Goal: Task Accomplishment & Management: Complete application form

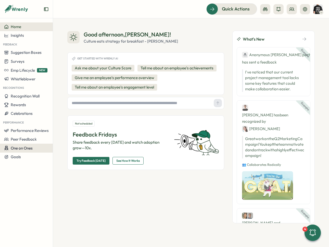
click at [32, 149] on span "One on Ones" at bounding box center [22, 148] width 22 height 5
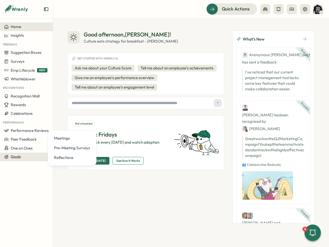
click at [31, 155] on div "Goals" at bounding box center [26, 157] width 45 height 5
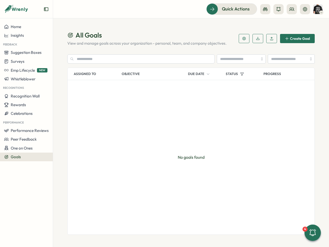
click at [248, 37] on button "button" at bounding box center [244, 38] width 11 height 9
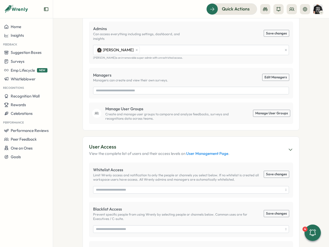
scroll to position [135, 0]
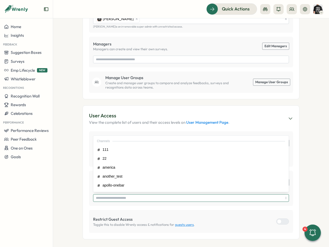
click at [236, 196] on input "search" at bounding box center [189, 198] width 187 height 7
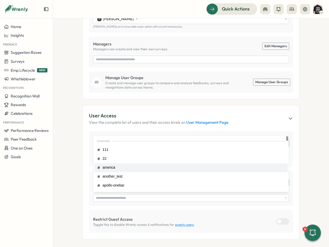
click at [297, 157] on section "User Access View the complete list of users and their access levels on User Man…" at bounding box center [191, 172] width 217 height 134
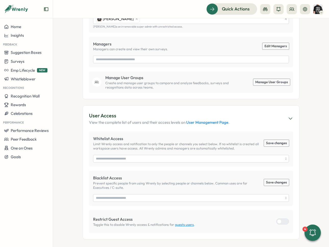
scroll to position [7, 0]
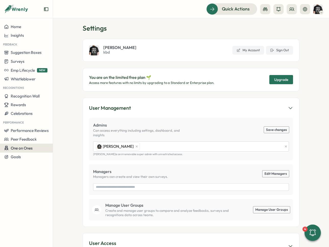
click at [32, 146] on span "One on Ones" at bounding box center [22, 148] width 22 height 5
click at [24, 157] on div "Goals" at bounding box center [26, 157] width 45 height 5
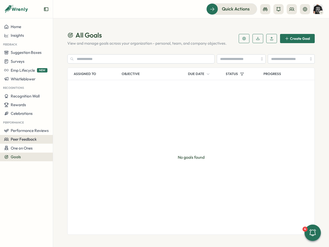
click at [40, 138] on div "Peer Feedback" at bounding box center [26, 139] width 45 height 5
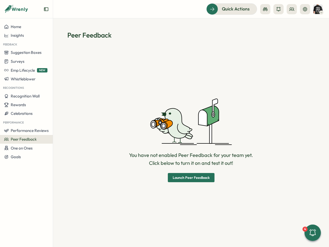
click at [201, 176] on span "Launch Peer Feedback" at bounding box center [191, 178] width 37 height 4
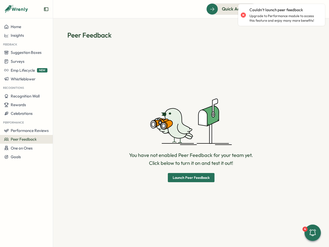
click at [207, 177] on span "Launch Peer Feedback" at bounding box center [191, 178] width 37 height 4
click at [181, 146] on div "You have not enabled Peer Feedback for your team yet. Click below to turn it on…" at bounding box center [191, 140] width 124 height 84
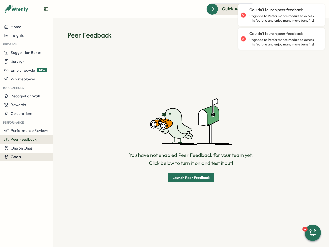
click at [26, 153] on button "Goals" at bounding box center [26, 157] width 53 height 9
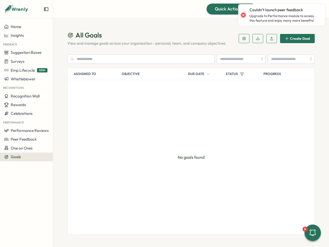
click at [220, 10] on span "Quick Actions" at bounding box center [229, 9] width 28 height 7
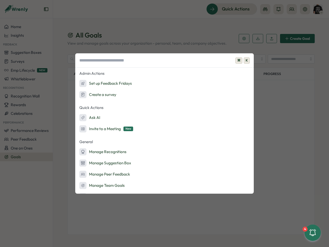
click at [246, 59] on span "K" at bounding box center [247, 60] width 6 height 6
click at [248, 35] on div "⌘ K Admin Actions Set up Feedback Fridays Create a survey Quick Actions Ask AI …" at bounding box center [164, 123] width 329 height 247
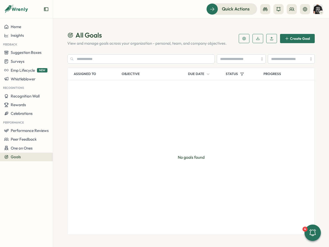
click at [306, 36] on span "Create Goal" at bounding box center [297, 38] width 25 height 9
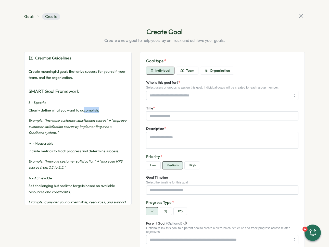
drag, startPoint x: 85, startPoint y: 115, endPoint x: 69, endPoint y: 97, distance: 23.7
click at [81, 109] on div "S - Specific Clearly define what you want to accomplish. Example: "Increase cus…" at bounding box center [78, 118] width 99 height 36
click at [61, 92] on h3 "SMART Goal Framework" at bounding box center [78, 91] width 99 height 7
click at [59, 92] on h3 "SMART Goal Framework" at bounding box center [78, 91] width 99 height 7
click at [110, 121] on em "Example: "Increase customer satisfaction scores" → "Improve customer satisfacti…" at bounding box center [78, 126] width 98 height 17
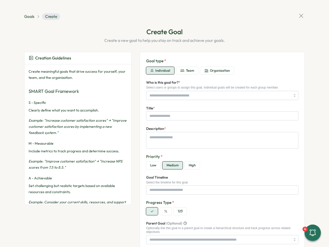
click at [106, 113] on div "S - Specific Clearly define what you want to accomplish. Example: "Increase cus…" at bounding box center [78, 118] width 99 height 36
click at [186, 74] on button "Team" at bounding box center [187, 71] width 22 height 8
click at [215, 71] on span "Organization" at bounding box center [220, 70] width 20 height 5
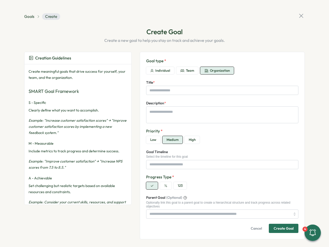
click at [191, 72] on span "Team" at bounding box center [190, 70] width 8 height 5
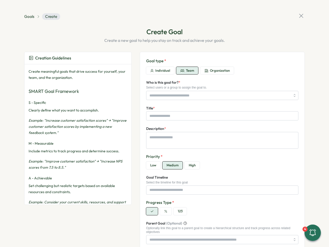
click at [157, 70] on span "Individual" at bounding box center [163, 70] width 15 height 5
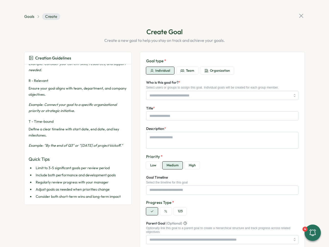
click at [190, 70] on span "Team" at bounding box center [190, 70] width 8 height 5
click at [210, 69] on span "Organization" at bounding box center [220, 70] width 20 height 5
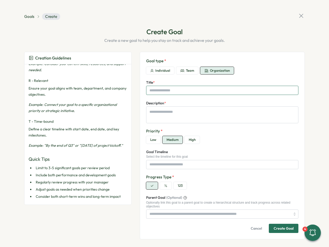
click at [197, 89] on input "Title *" at bounding box center [222, 90] width 152 height 9
type textarea "*"
type input "*"
type textarea "*"
type input "**"
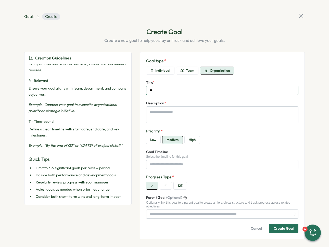
type textarea "*"
type input "***"
click at [196, 112] on textarea "Description *" at bounding box center [222, 115] width 152 height 17
type textarea "*"
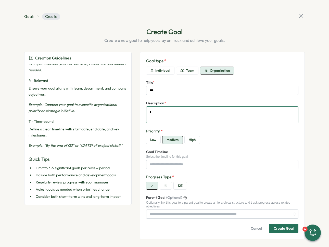
type textarea "*"
type textarea "**"
type textarea "*"
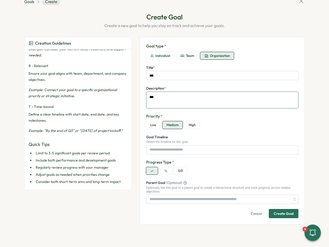
type textarea "***"
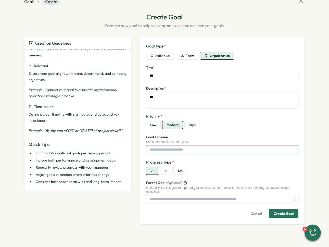
click at [218, 152] on input "Goal Timeline" at bounding box center [222, 149] width 152 height 9
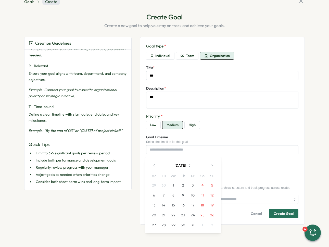
click at [200, 185] on button "4" at bounding box center [203, 186] width 10 height 10
type textarea "*"
type input "*******"
type textarea "*"
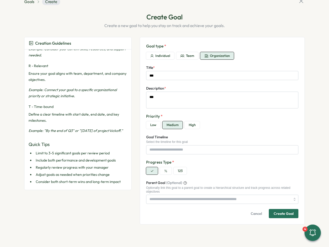
click at [238, 163] on label "Progress Type *" at bounding box center [222, 163] width 152 height 6
click at [232, 151] on input "Goal Timeline" at bounding box center [222, 149] width 152 height 9
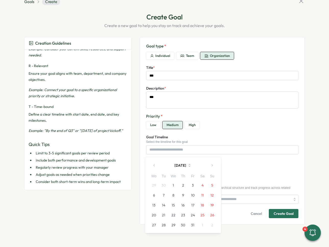
drag, startPoint x: 181, startPoint y: 203, endPoint x: 185, endPoint y: 206, distance: 4.6
click at [184, 224] on tbody "29 30 1 2 3 4 5 6 7 8 9 10 11 12 13 14 15 16 17 18 19 20 21 22 23 24 25 26 27 2…" at bounding box center [183, 206] width 68 height 50
click at [185, 204] on button "16" at bounding box center [184, 206] width 10 height 10
type textarea "*"
type input "********"
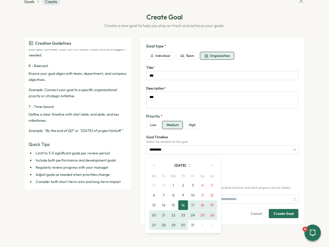
click at [185, 222] on button "30" at bounding box center [184, 225] width 10 height 10
type textarea "*"
type input "**********"
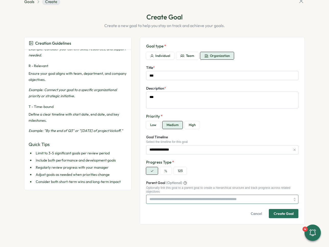
click at [238, 197] on input "Parent Goal (Optional)" at bounding box center [222, 199] width 152 height 9
click at [289, 214] on div "Create Goal" at bounding box center [284, 214] width 20 height 4
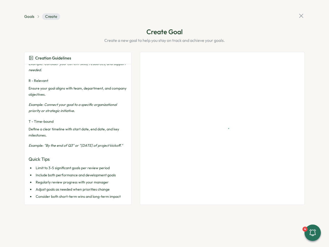
scroll to position [0, 0]
type textarea "*"
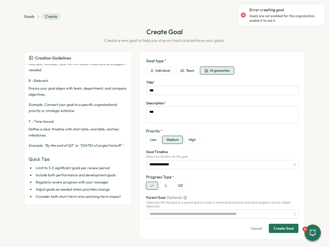
click at [257, 228] on span "Cancel" at bounding box center [256, 228] width 11 height 9
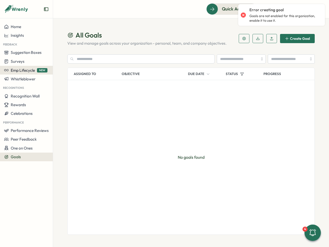
click at [33, 71] on span "Emp Lifecycle" at bounding box center [23, 70] width 24 height 5
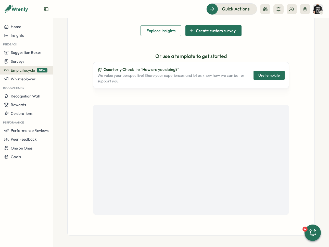
scroll to position [14, 0]
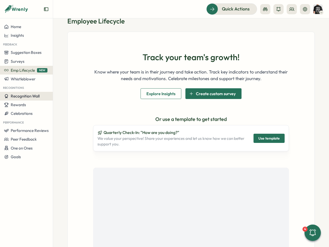
click at [39, 99] on button "Recognition Wall" at bounding box center [26, 96] width 53 height 9
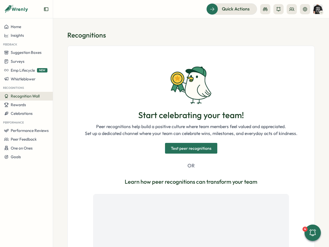
scroll to position [82, 0]
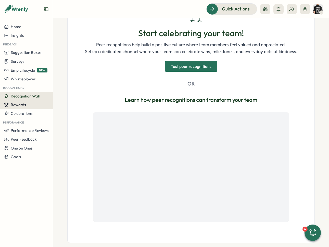
click at [30, 107] on button "Rewards" at bounding box center [26, 105] width 53 height 9
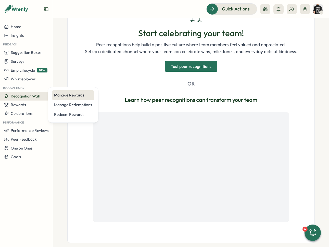
click at [59, 95] on div "Manage Rewards" at bounding box center [73, 95] width 38 height 6
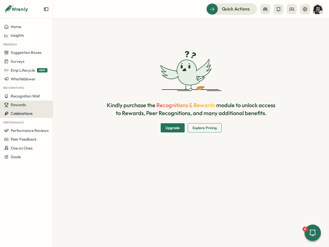
click at [40, 117] on button "Celebrations" at bounding box center [26, 113] width 53 height 9
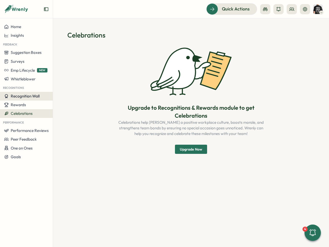
click at [36, 100] on button "Recognition Wall" at bounding box center [26, 96] width 53 height 9
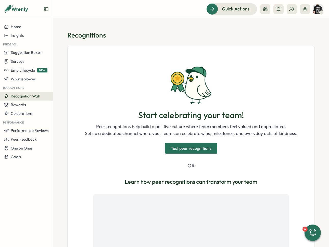
click at [183, 80] on img at bounding box center [191, 85] width 41 height 38
click at [283, 156] on div "Start celebrating your team! Peer recognitions help build a positive culture wh…" at bounding box center [191, 126] width 213 height 120
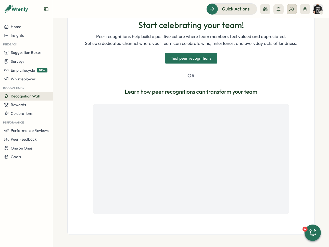
click at [292, 12] on button at bounding box center [292, 9] width 10 height 10
click at [293, 27] on div "Org Members" at bounding box center [292, 25] width 32 height 6
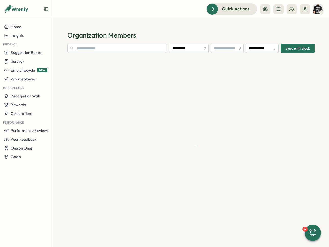
type input "**********"
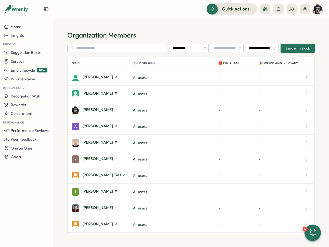
click at [314, 9] on img at bounding box center [319, 9] width 10 height 10
click at [267, 26] on section "**********" at bounding box center [191, 132] width 276 height 229
click at [46, 8] on icon "Expand sidebar" at bounding box center [46, 9] width 5 height 5
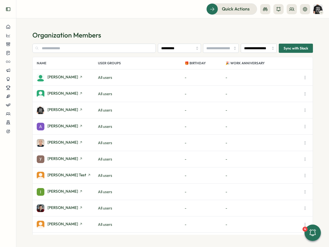
click at [9, 10] on icon "Expand sidebar" at bounding box center [8, 9] width 5 height 5
